Goal: Task Accomplishment & Management: Use online tool/utility

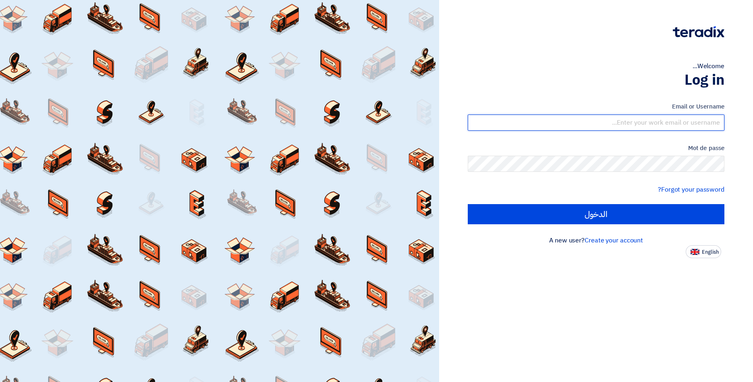
click at [646, 126] on input "text" at bounding box center [596, 122] width 257 height 16
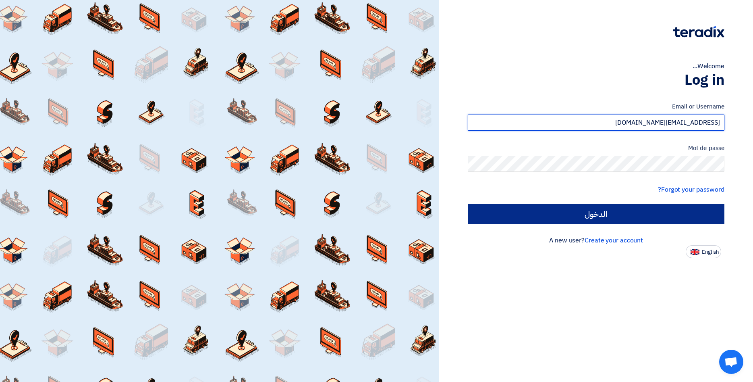
type input "[EMAIL_ADDRESS][DOMAIN_NAME]"
click at [629, 215] on input "الدخول" at bounding box center [596, 214] width 257 height 20
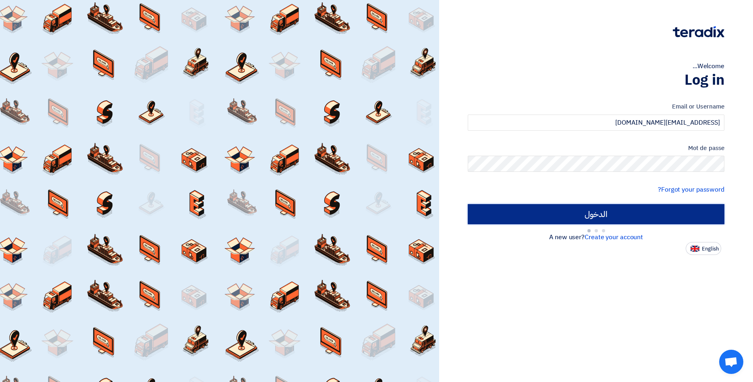
type input "Sign in"
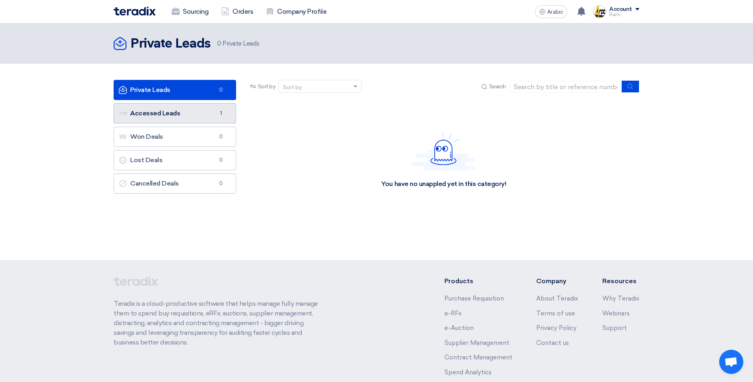
click at [166, 110] on link "Accessed Leads Accessed Leads 1" at bounding box center [175, 113] width 123 height 20
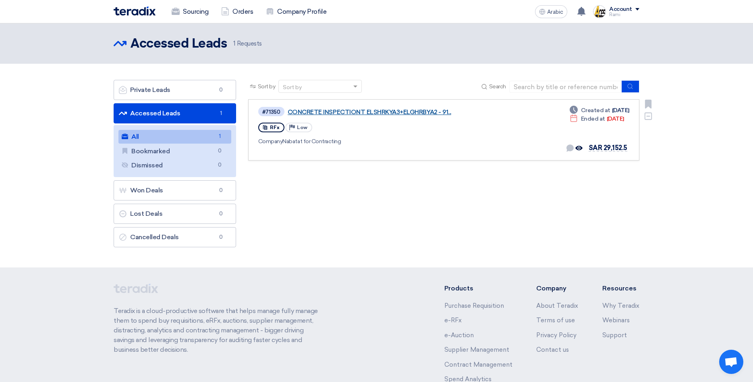
click at [384, 111] on link "CONCRETE INSPECTIONT ELSHRKYA3+ELGHRBYA2 - 91..." at bounding box center [388, 111] width 201 height 7
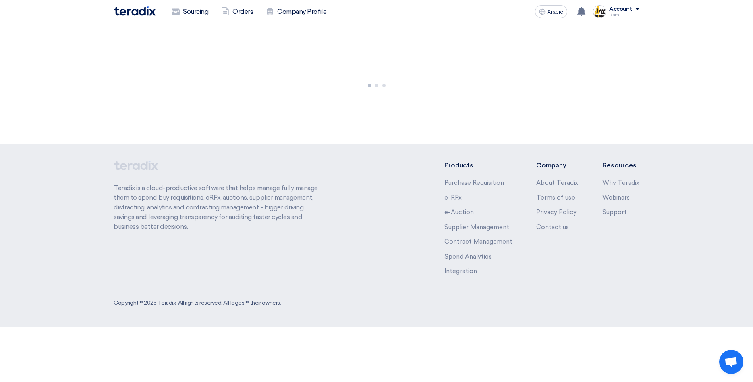
click at [384, 111] on div at bounding box center [376, 83] width 753 height 121
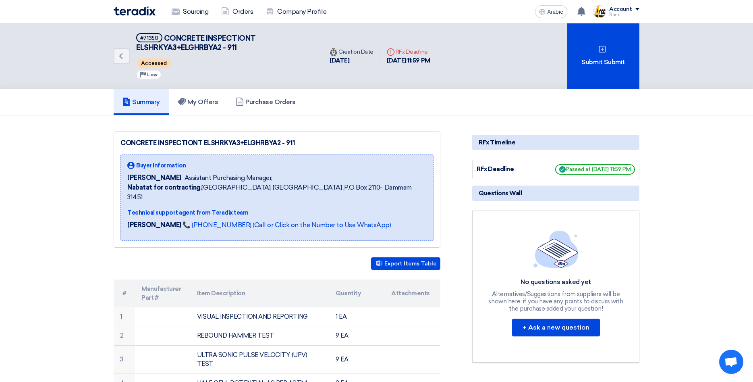
click at [261, 102] on h5 "Purchase Orders" at bounding box center [266, 102] width 60 height 8
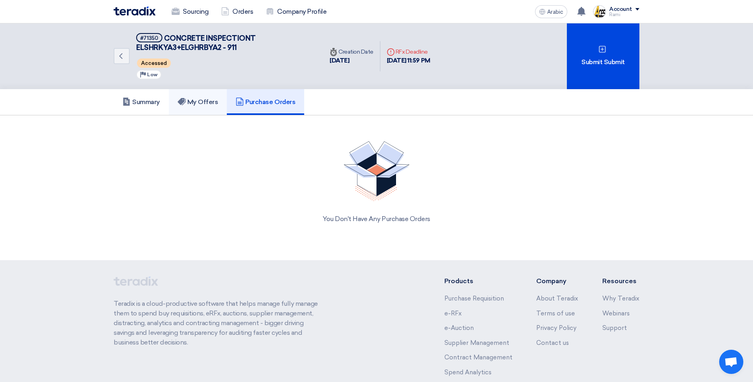
click at [197, 99] on h5 "My Offers" at bounding box center [198, 102] width 41 height 8
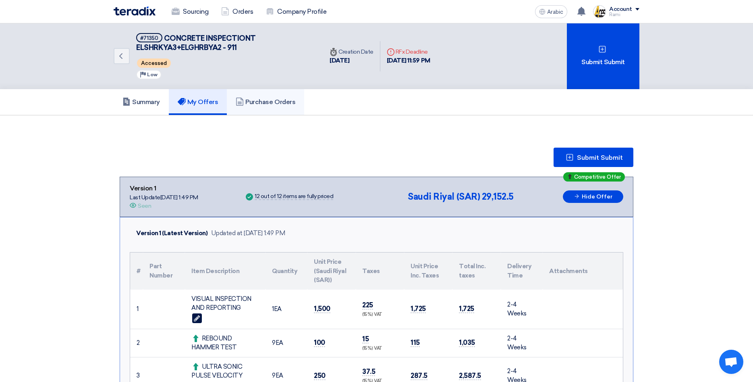
click at [267, 105] on h5 "Purchase Orders" at bounding box center [266, 102] width 60 height 8
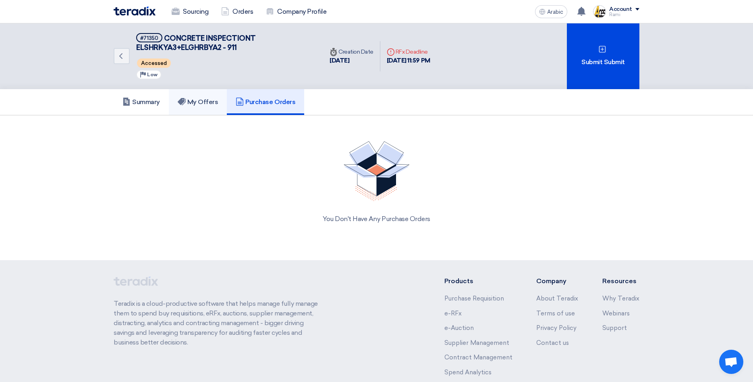
click at [199, 107] on link "My Offers" at bounding box center [198, 102] width 58 height 26
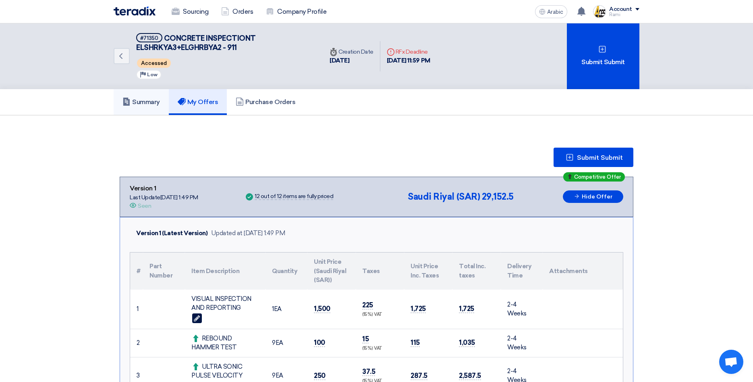
click at [156, 102] on h5 "Summary" at bounding box center [141, 102] width 37 height 8
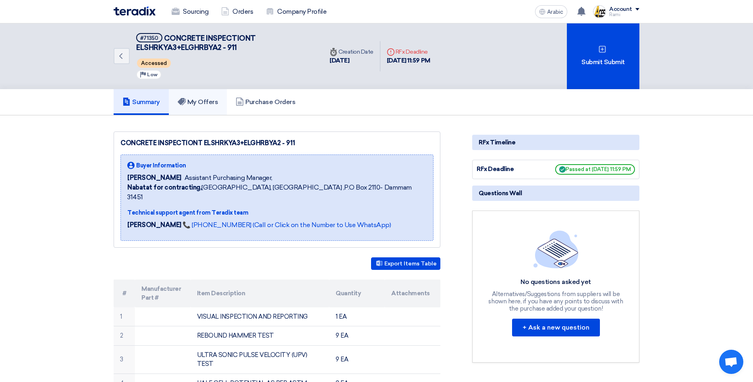
click at [208, 103] on h5 "My Offers" at bounding box center [198, 102] width 41 height 8
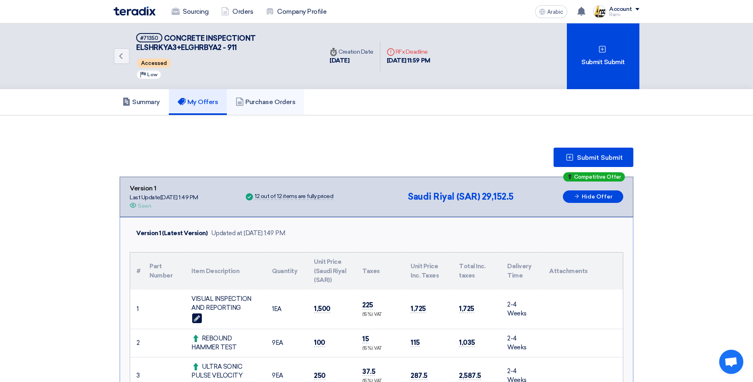
click at [266, 104] on h5 "Purchase Orders" at bounding box center [266, 102] width 60 height 8
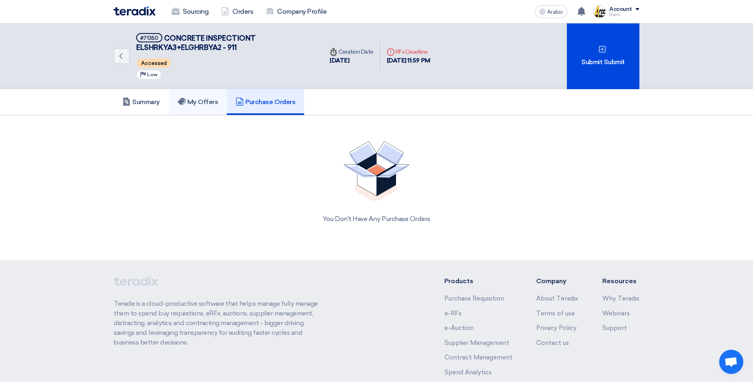
click at [186, 98] on icon at bounding box center [182, 102] width 8 height 8
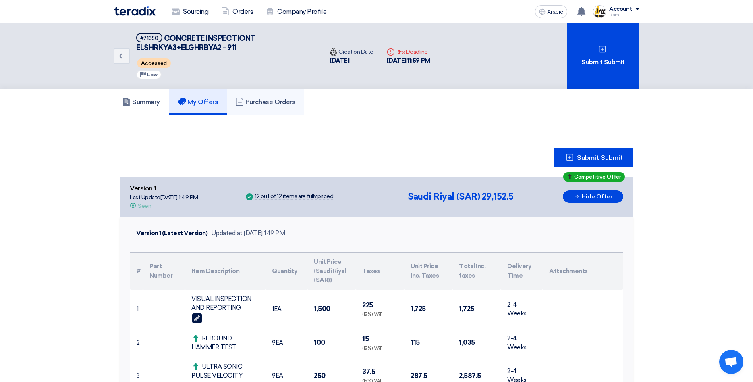
click at [292, 101] on h5 "Purchase Orders" at bounding box center [266, 102] width 60 height 8
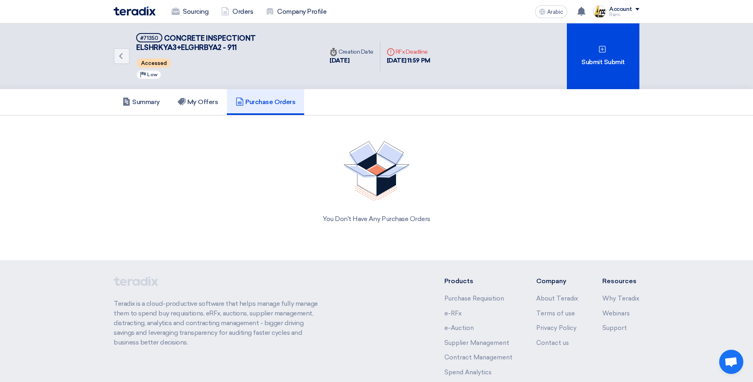
click at [130, 10] on img at bounding box center [135, 10] width 42 height 9
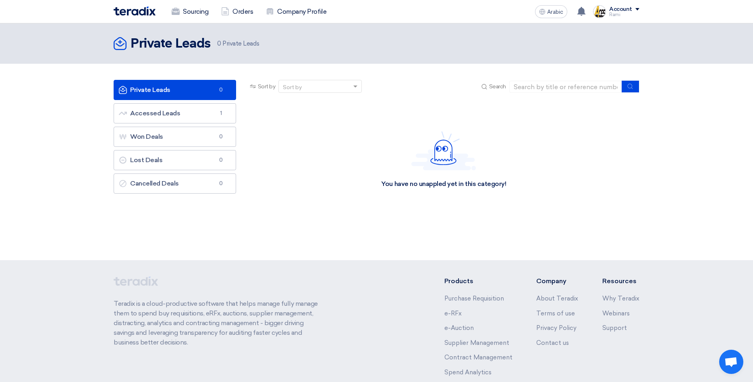
click at [637, 9] on span at bounding box center [638, 9] width 4 height 2
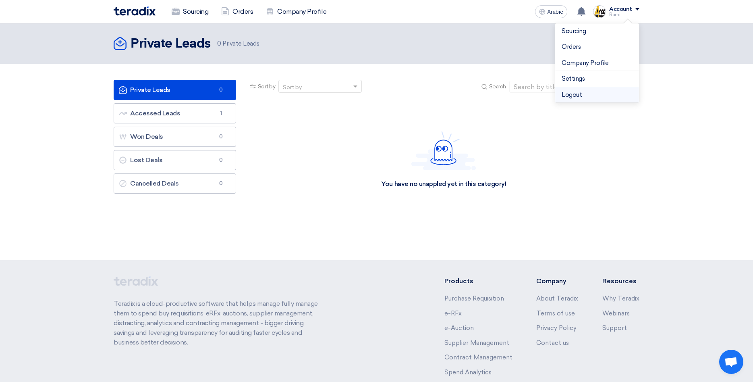
click at [583, 91] on li "Logout" at bounding box center [597, 95] width 84 height 16
